Goal: Check status: Check status

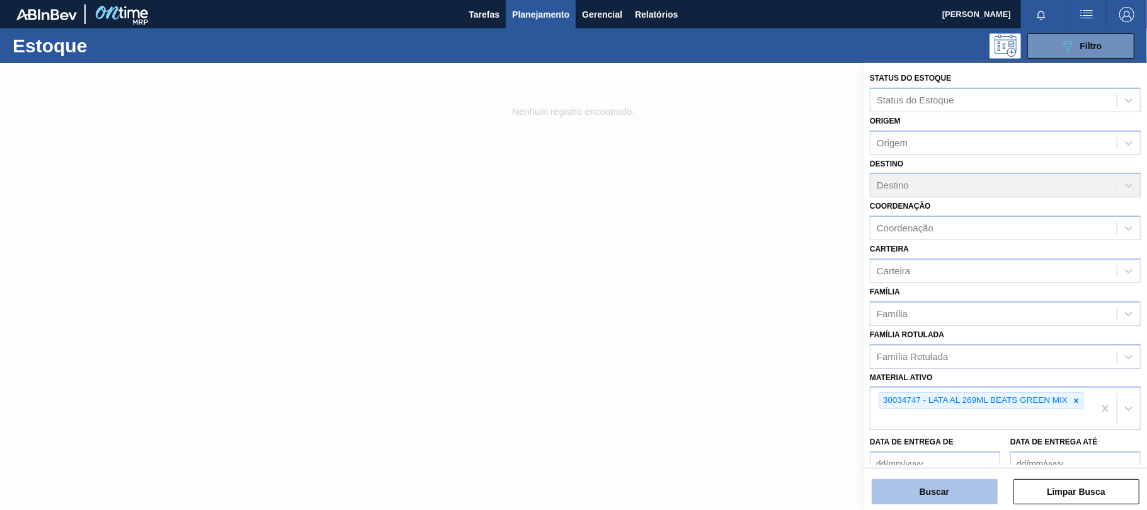
click at [946, 495] on button "Buscar" at bounding box center [935, 491] width 126 height 25
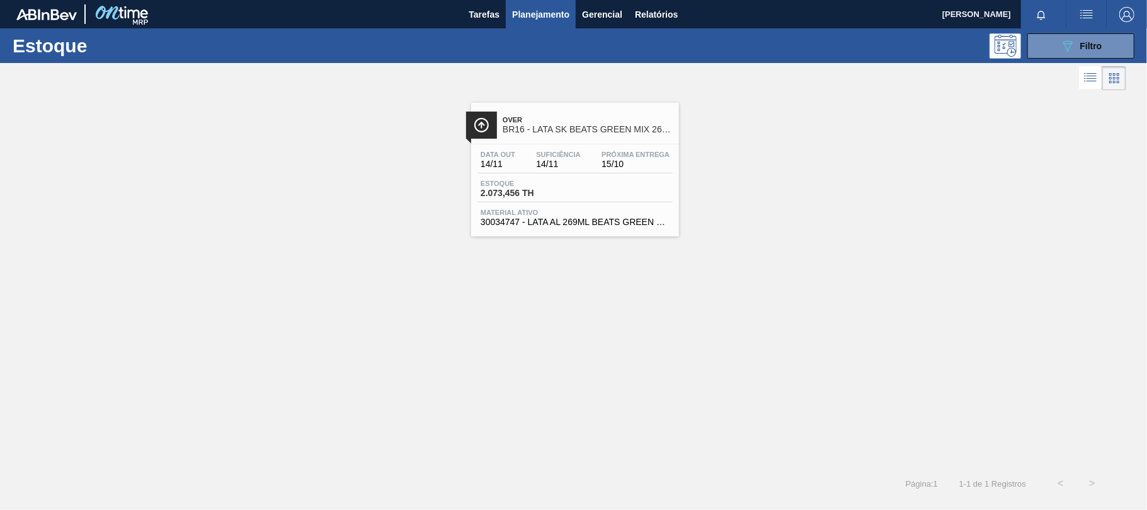
click at [623, 180] on div "Estoque 2.073,456 TH" at bounding box center [575, 191] width 195 height 23
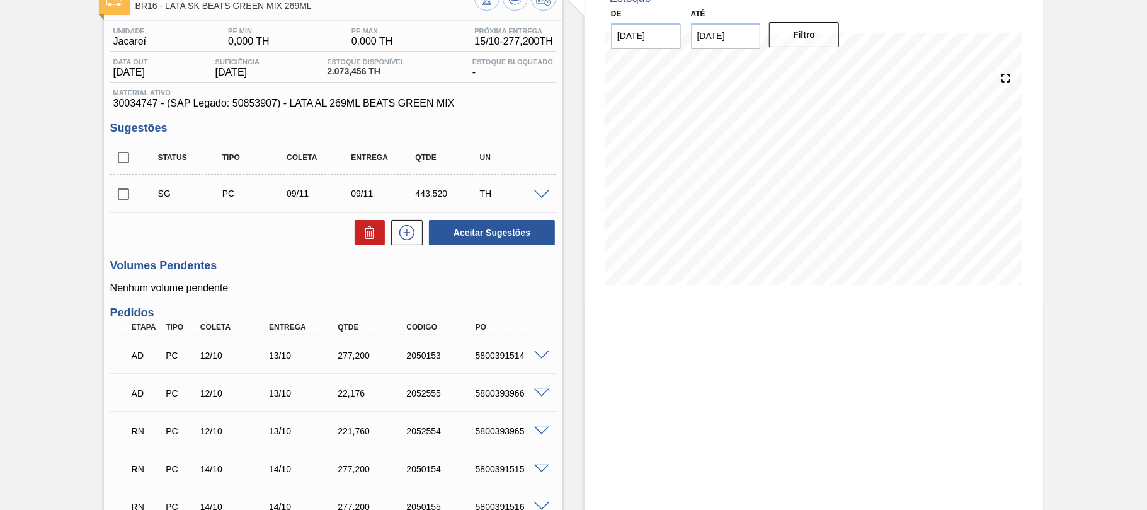
scroll to position [168, 0]
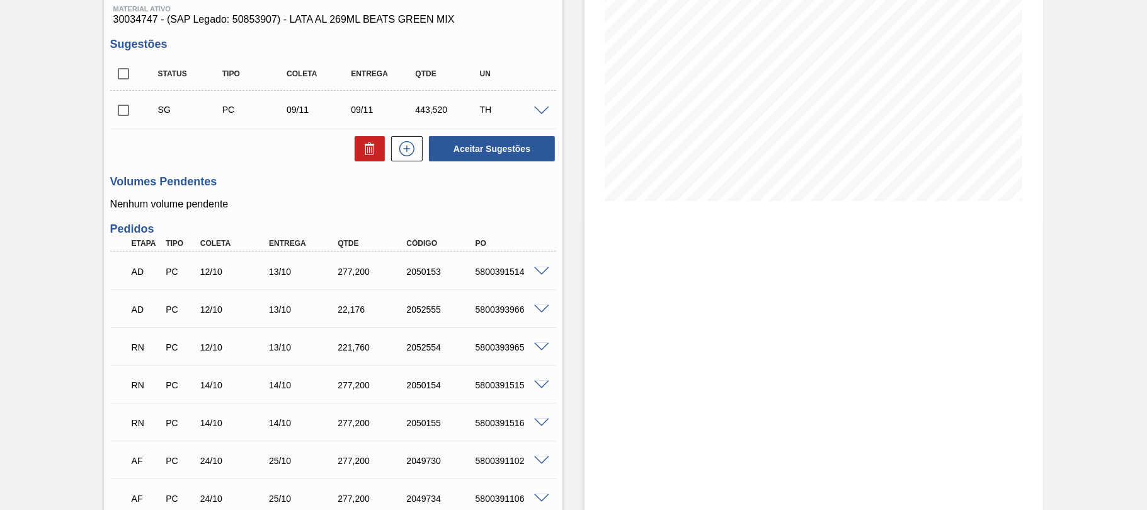
click at [544, 343] on span at bounding box center [541, 347] width 15 height 9
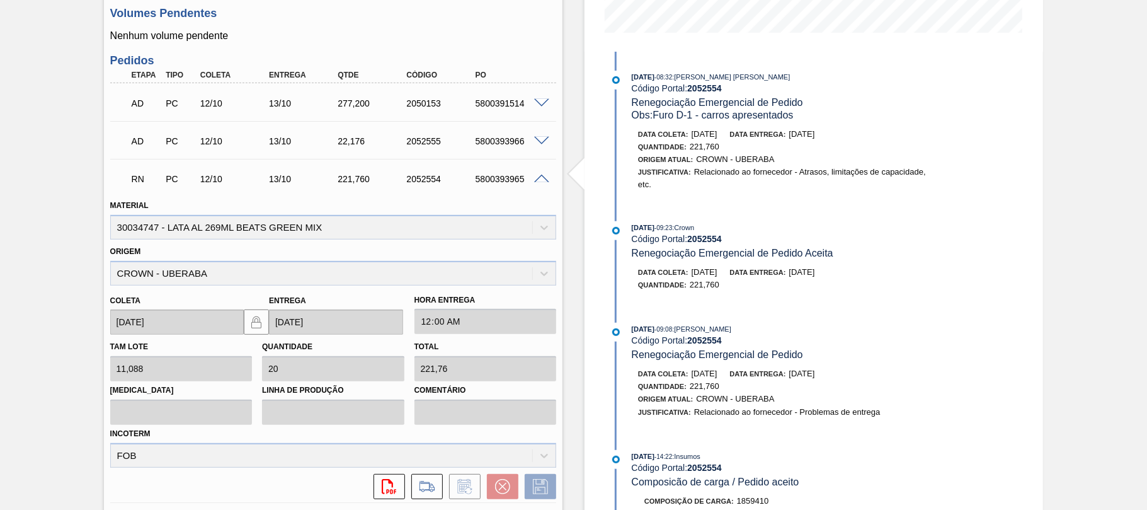
scroll to position [504, 0]
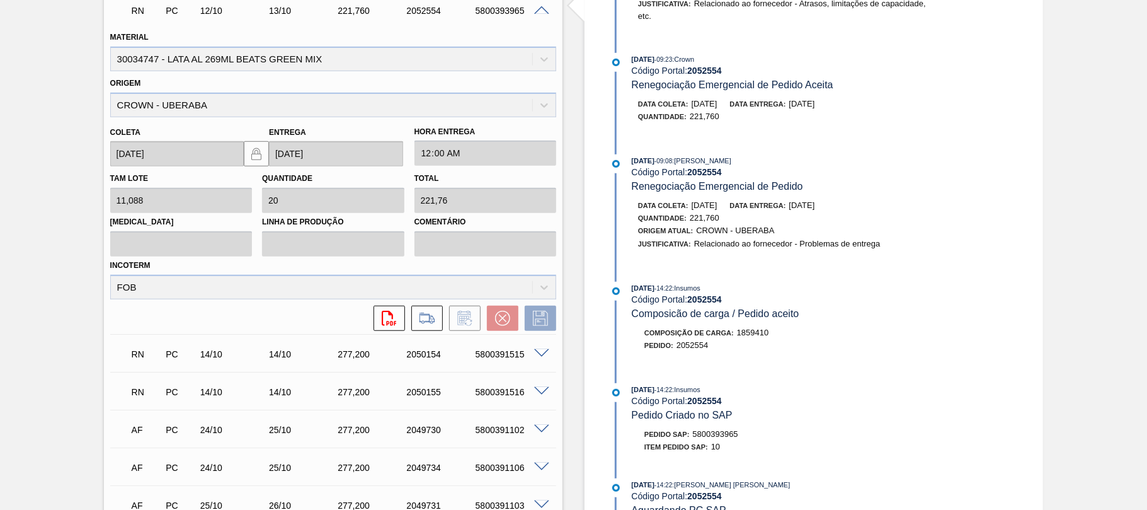
click at [538, 352] on span at bounding box center [541, 353] width 15 height 9
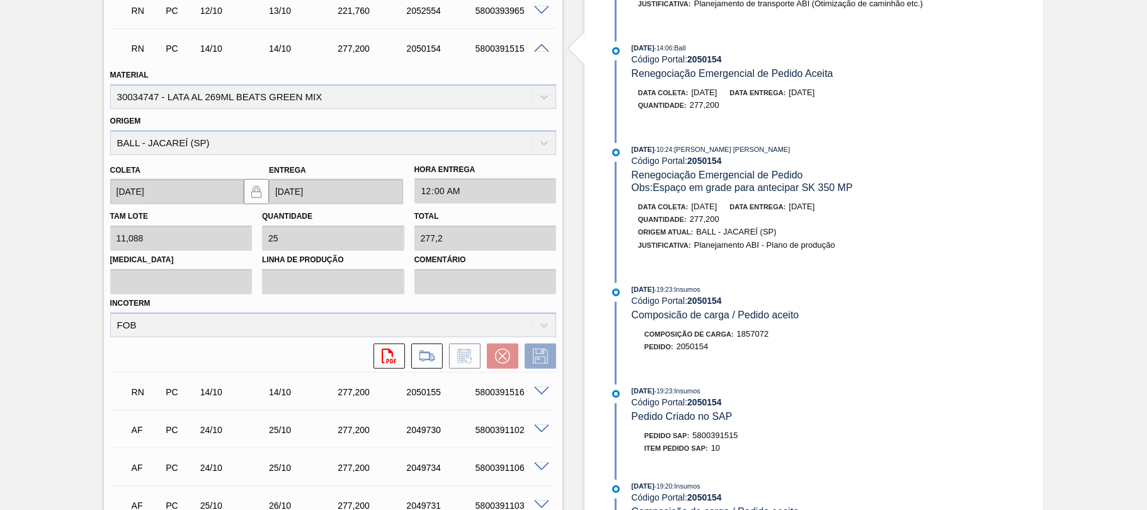
click at [544, 388] on span at bounding box center [541, 391] width 15 height 9
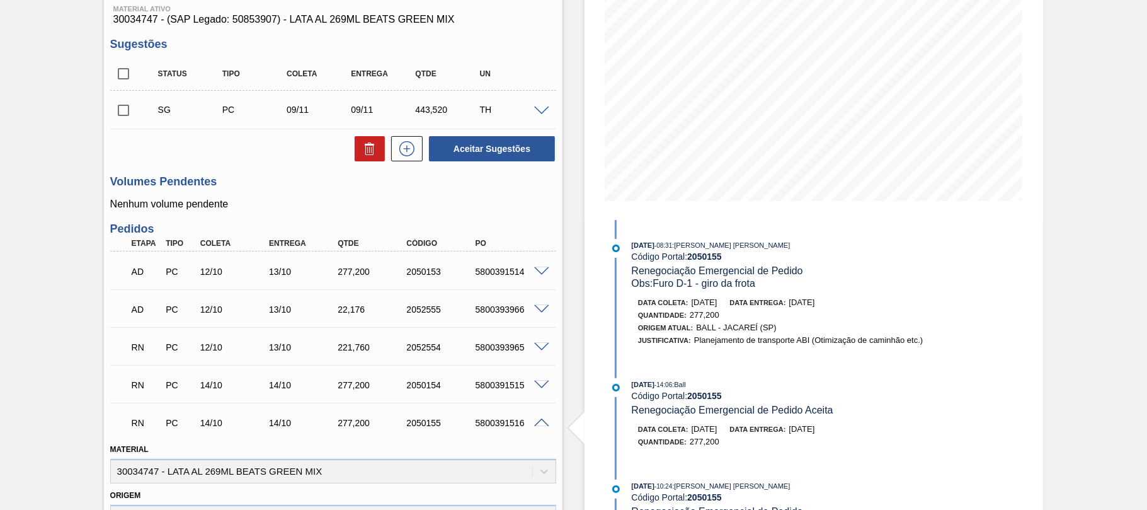
scroll to position [0, 0]
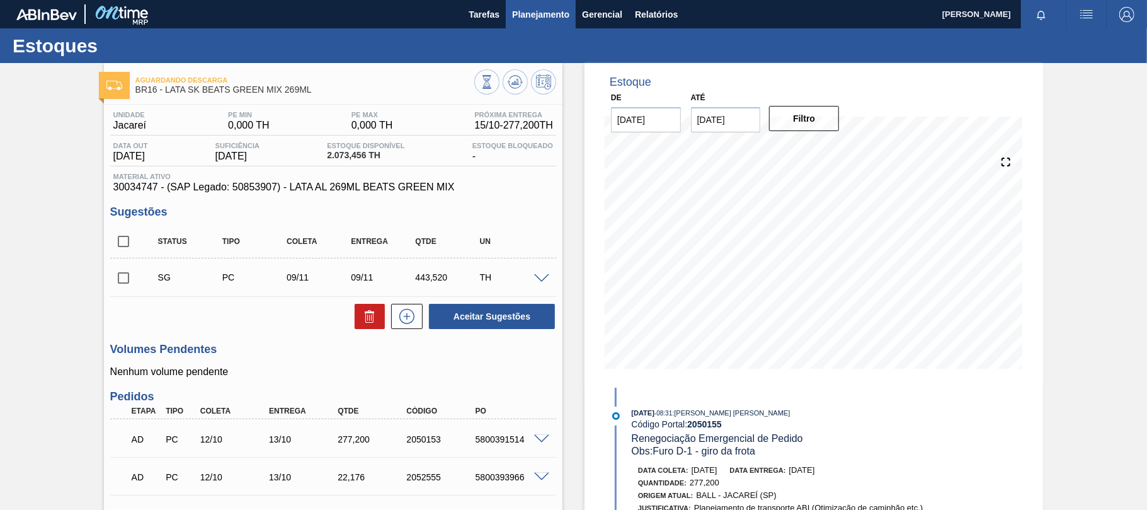
click at [539, 23] on button "Planejamento" at bounding box center [541, 14] width 70 height 28
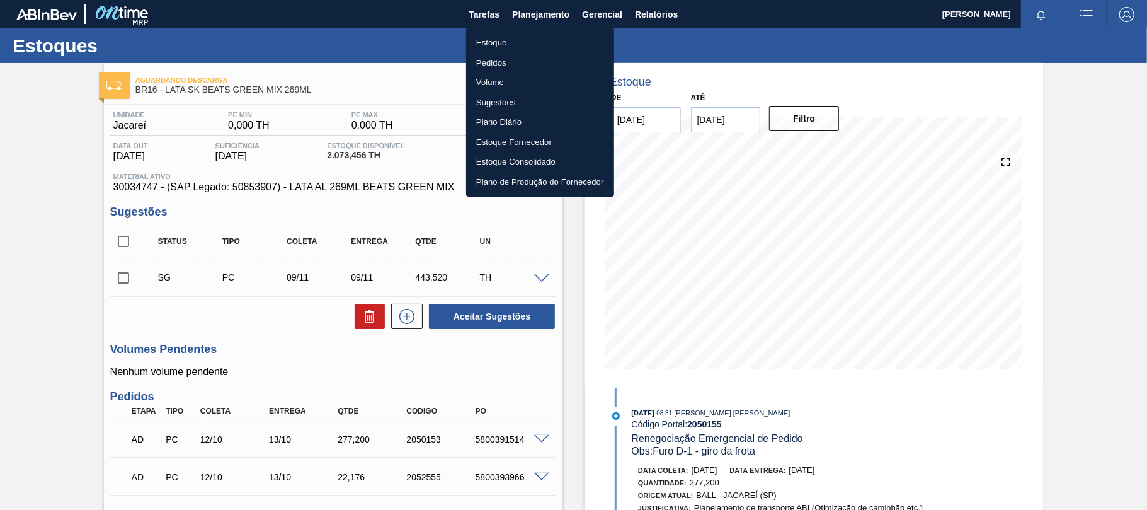
click at [520, 44] on li "Estoque" at bounding box center [540, 43] width 148 height 20
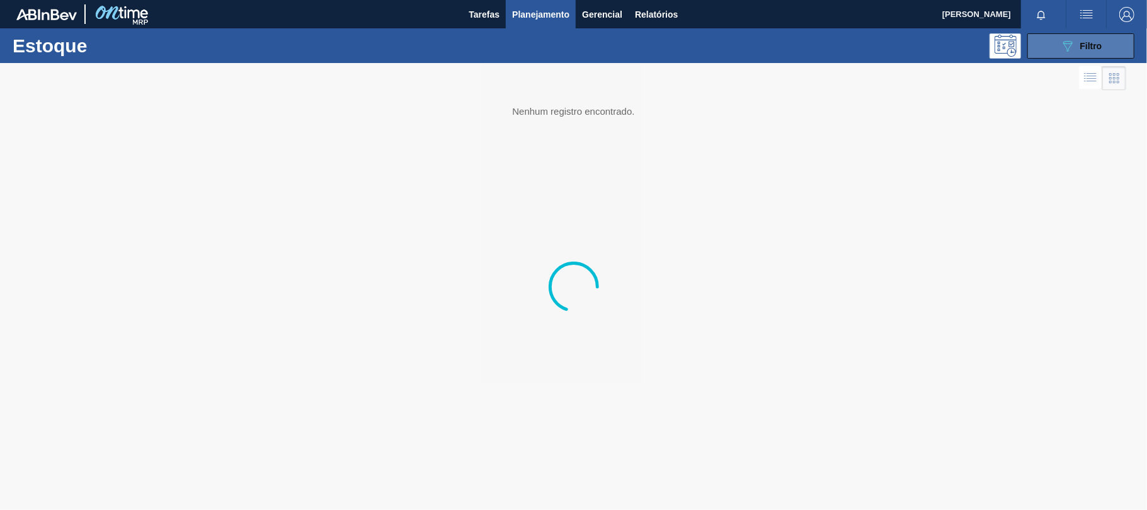
drag, startPoint x: 1039, startPoint y: 55, endPoint x: 1045, endPoint y: 49, distance: 9.0
click at [1039, 55] on button "089F7B8B-B2A5-4AFE-B5C0-19BA573D28AC Filtro" at bounding box center [1081, 45] width 107 height 25
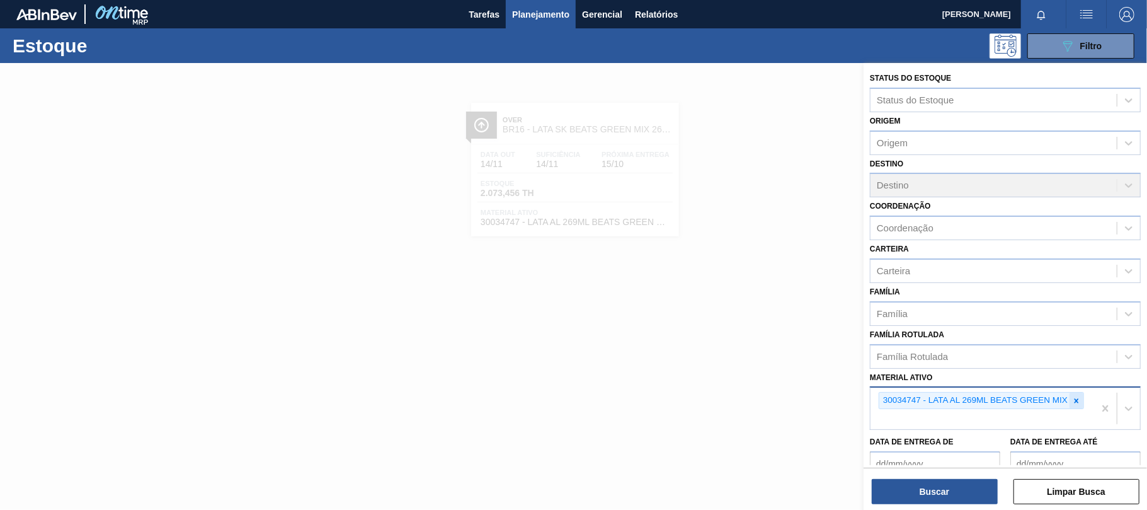
click at [1076, 401] on icon at bounding box center [1076, 400] width 9 height 9
paste ativo "30012341"
type ativo "30012341"
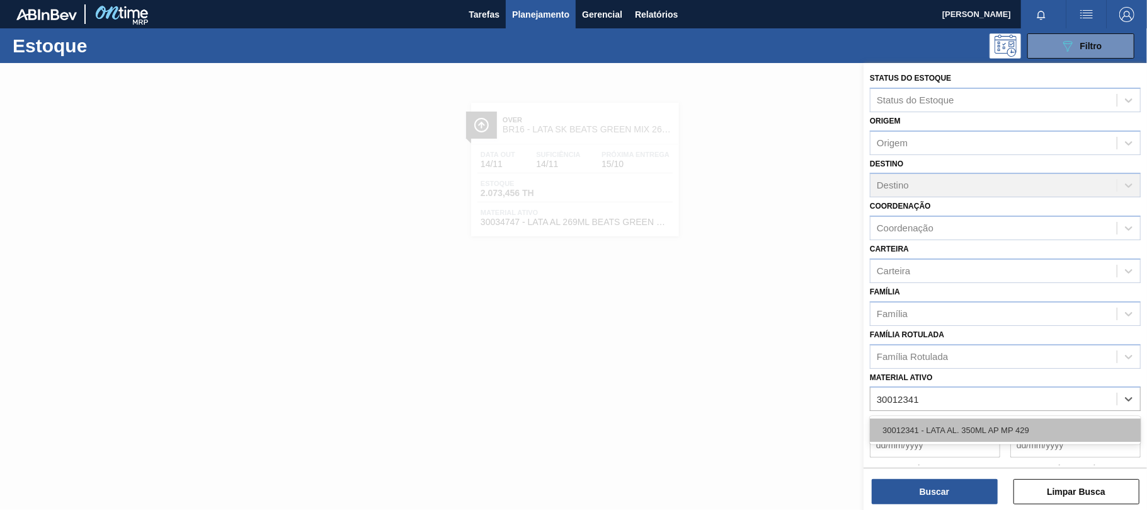
click at [963, 422] on div "30012341 - LATA AL. 350ML AP MP 429" at bounding box center [1005, 429] width 271 height 23
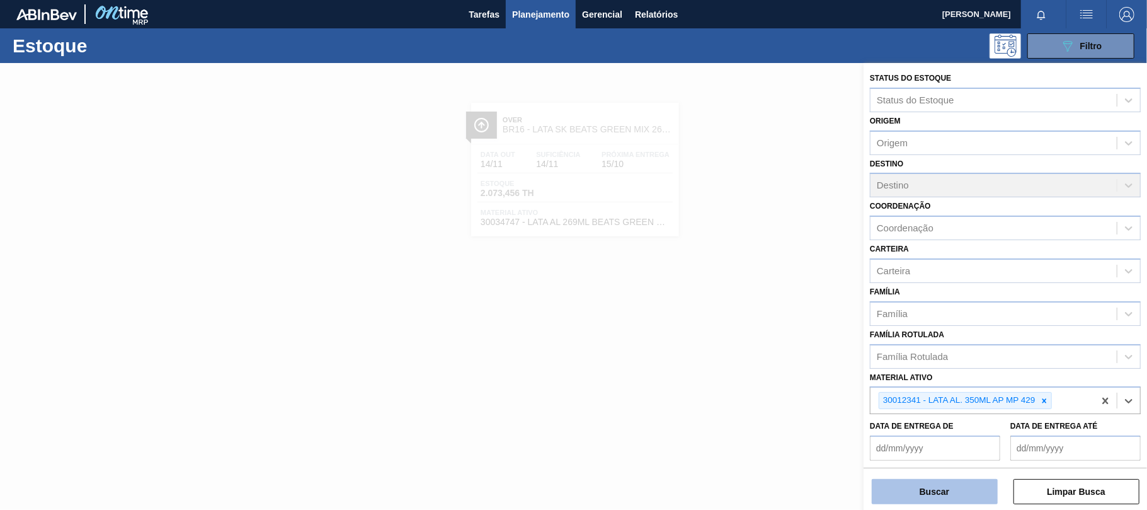
click at [964, 488] on button "Buscar" at bounding box center [935, 491] width 126 height 25
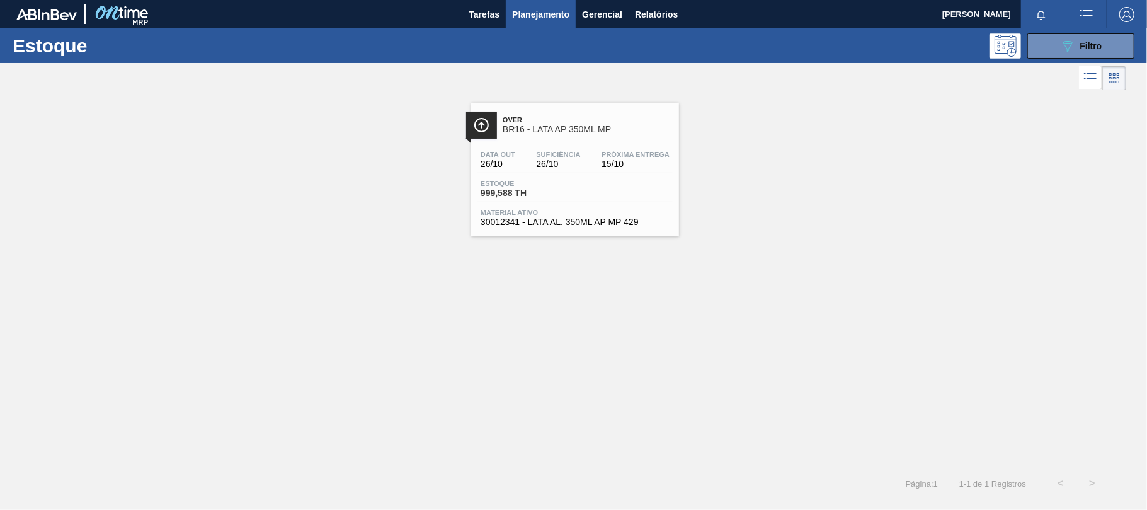
click at [603, 180] on div "Estoque 999,588 TH" at bounding box center [575, 191] width 195 height 23
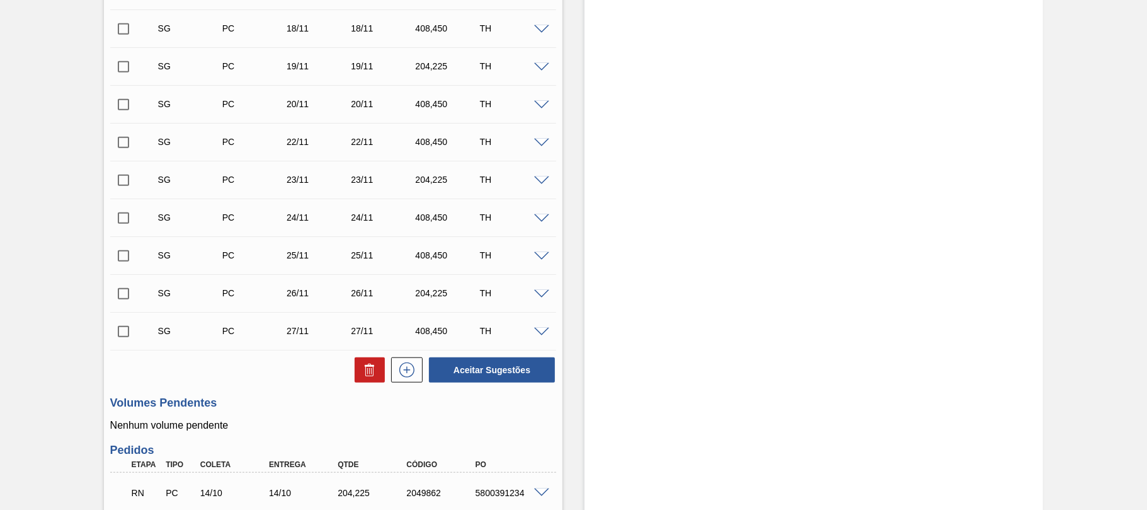
scroll to position [897, 0]
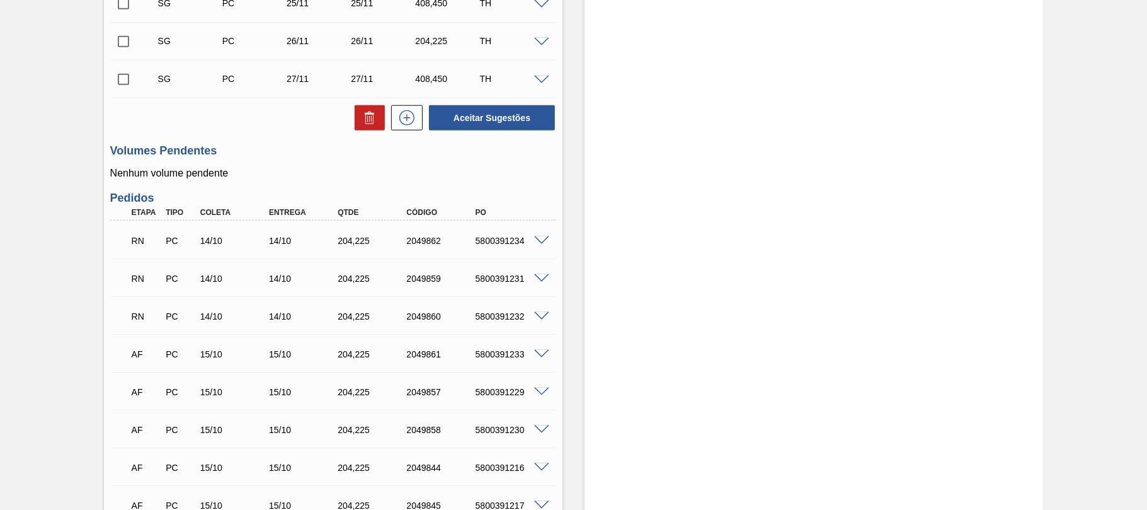
click at [545, 243] on span at bounding box center [541, 240] width 15 height 9
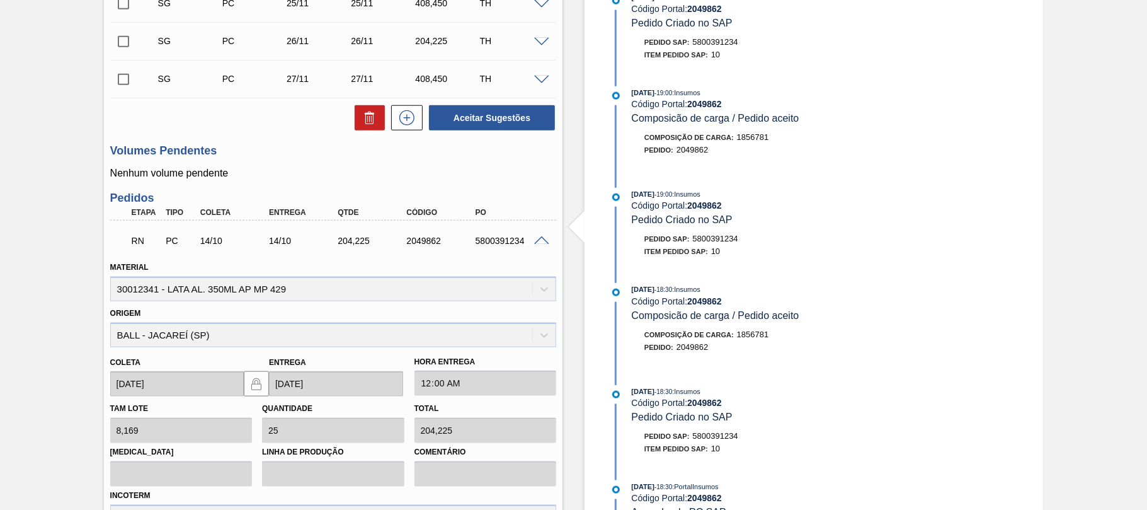
scroll to position [1149, 0]
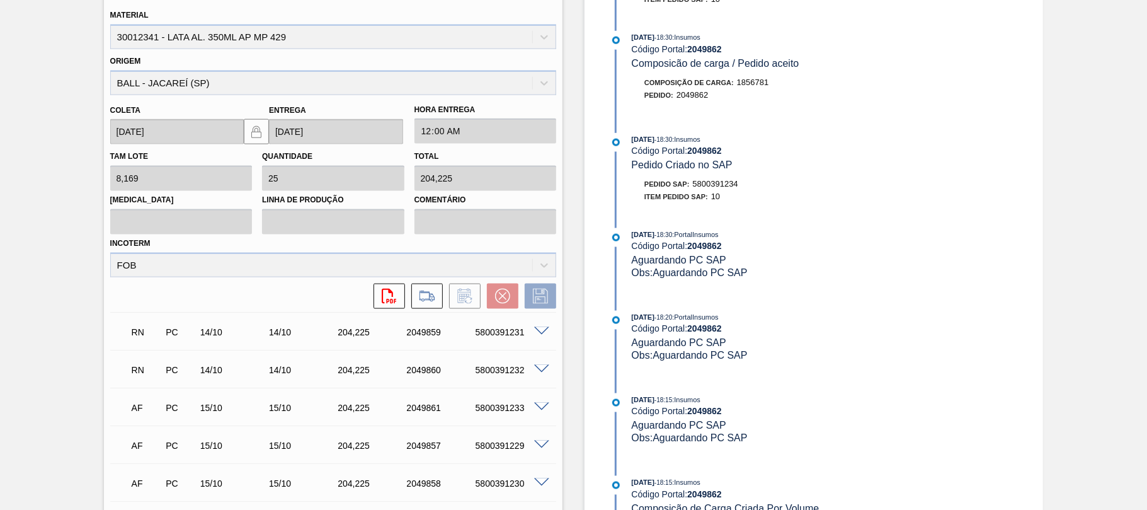
click at [547, 334] on span at bounding box center [541, 331] width 15 height 9
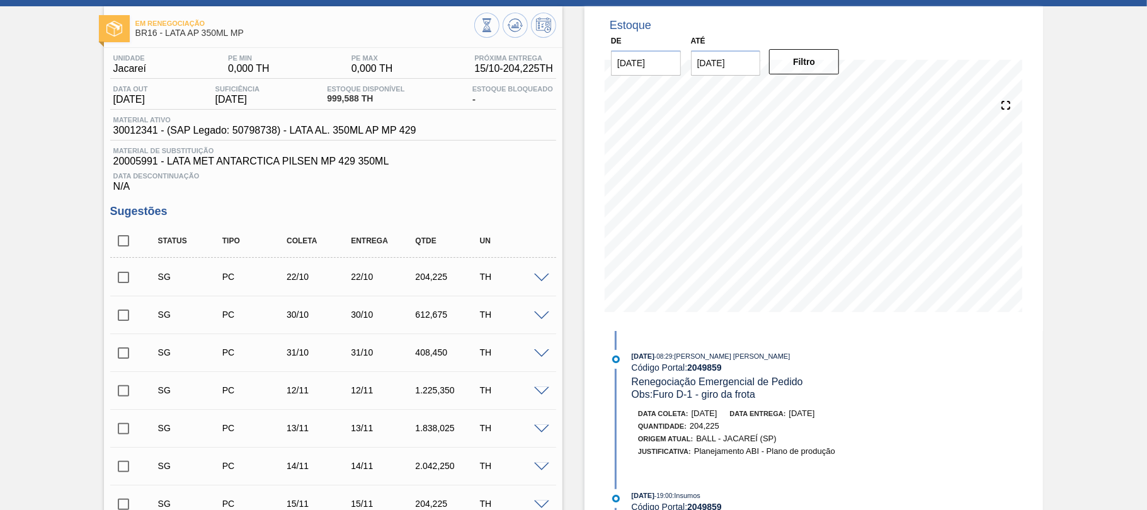
scroll to position [0, 0]
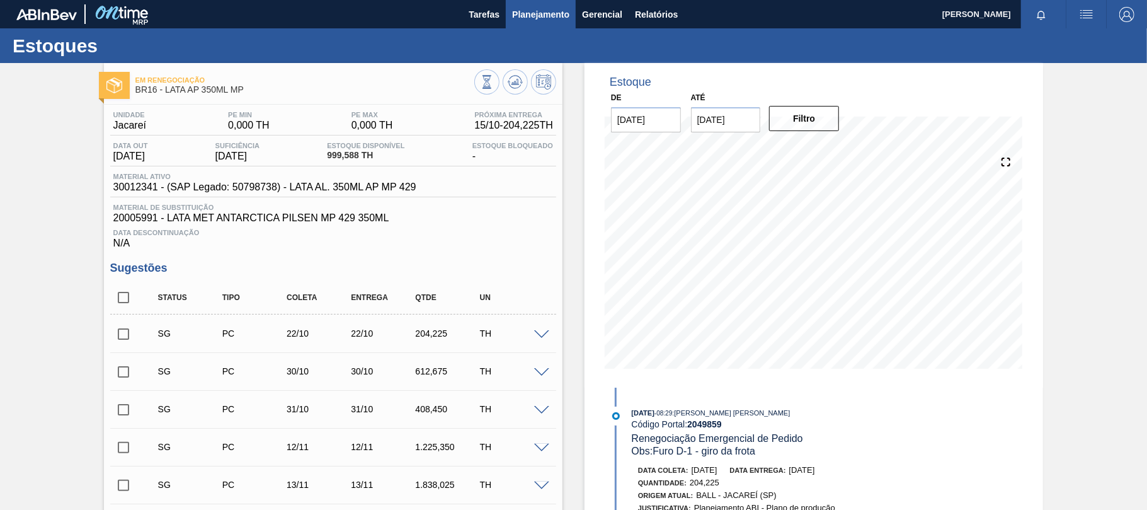
click at [550, 16] on span "Planejamento" at bounding box center [540, 14] width 57 height 15
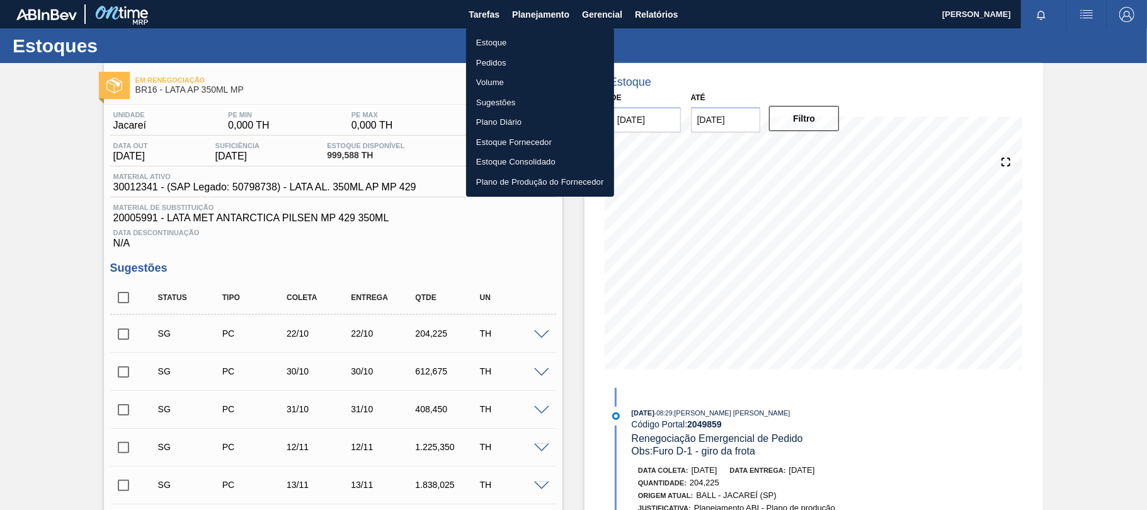
click at [529, 43] on li "Estoque" at bounding box center [540, 43] width 148 height 20
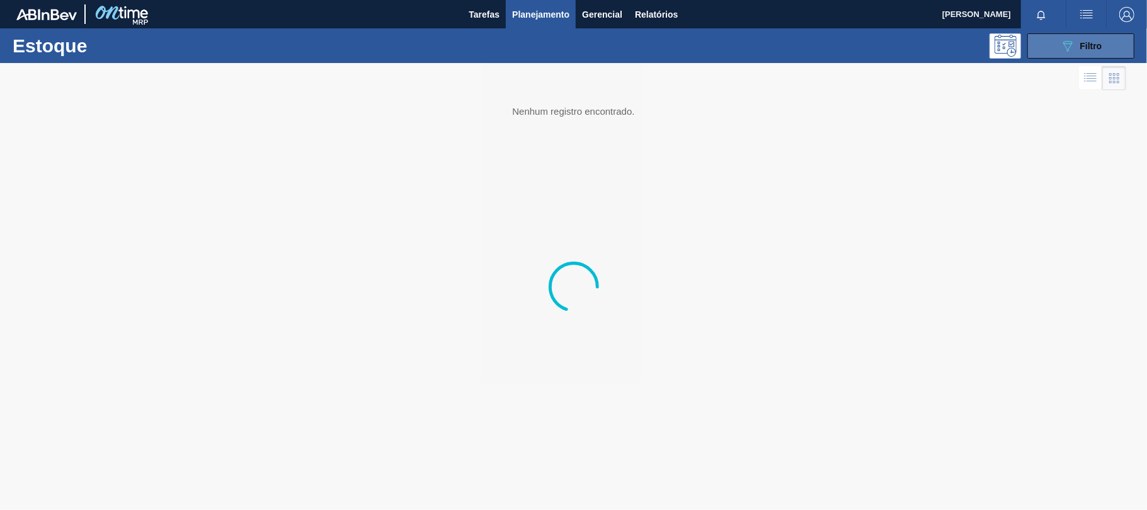
click at [1090, 49] on span "Filtro" at bounding box center [1092, 46] width 22 height 10
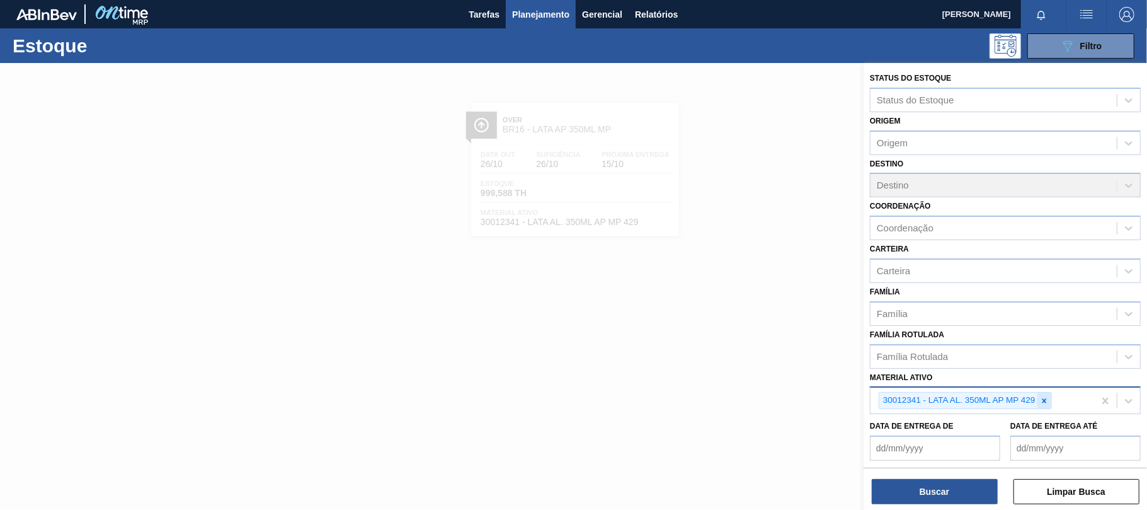
click at [1047, 403] on icon at bounding box center [1044, 400] width 9 height 9
paste ativo "5800389146"
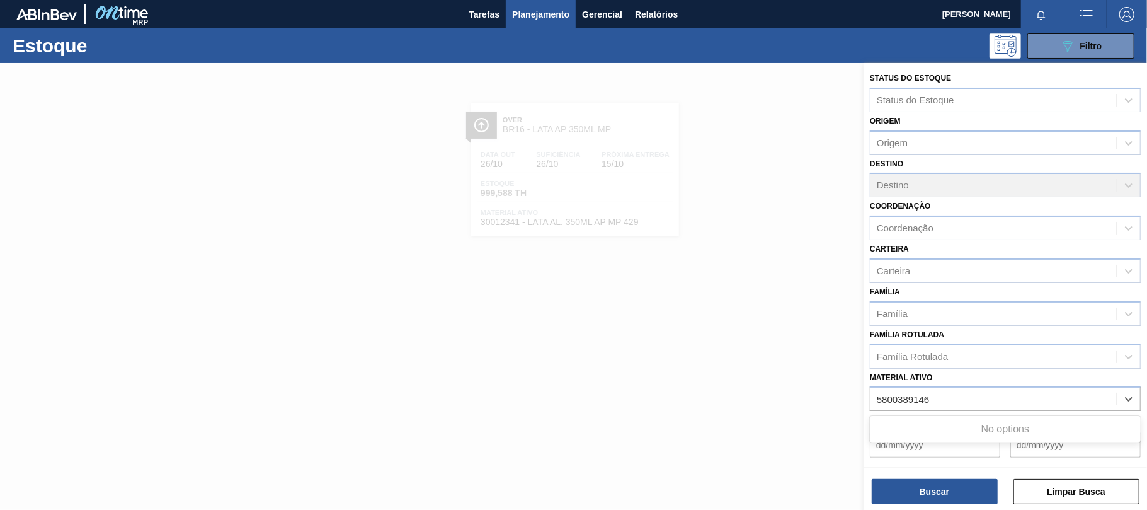
type ativo "5800389146"
